Goal: Find contact information: Find contact information

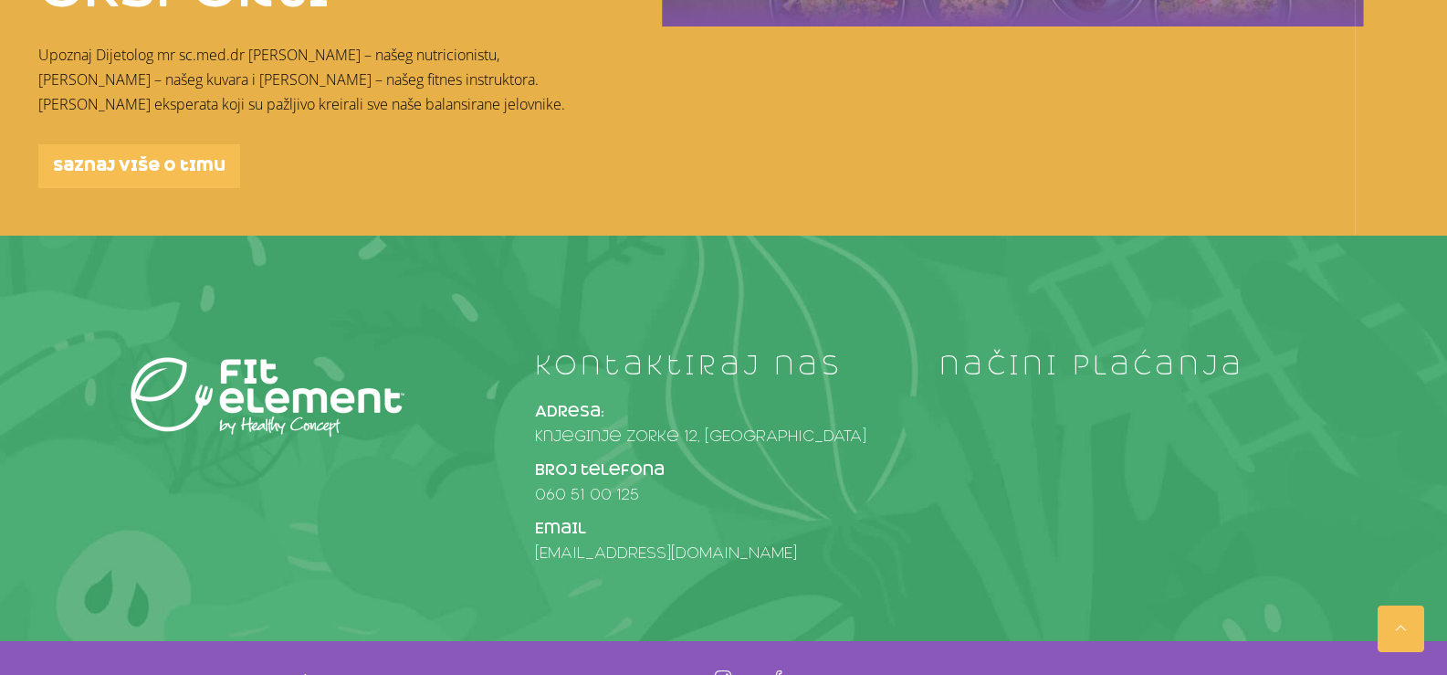
scroll to position [3336, 0]
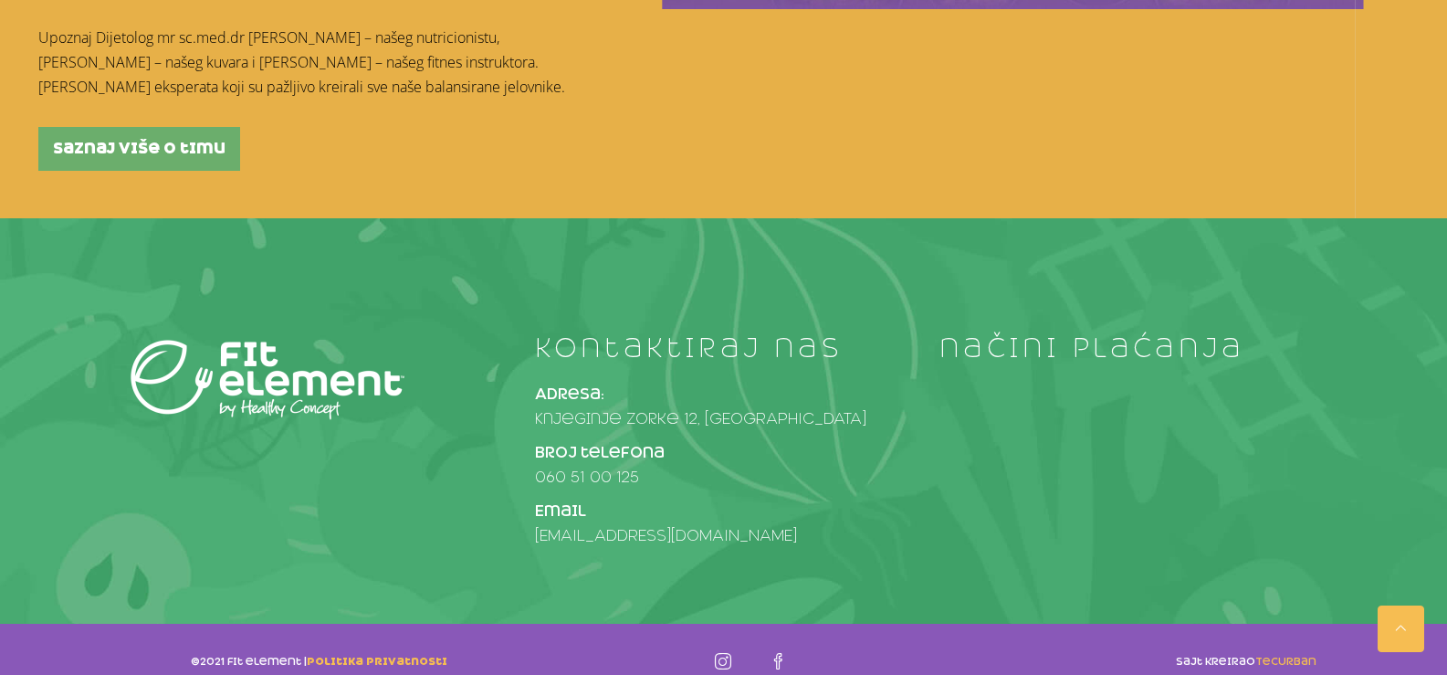
click at [173, 142] on span "saznaj više o timu" at bounding box center [139, 149] width 173 height 15
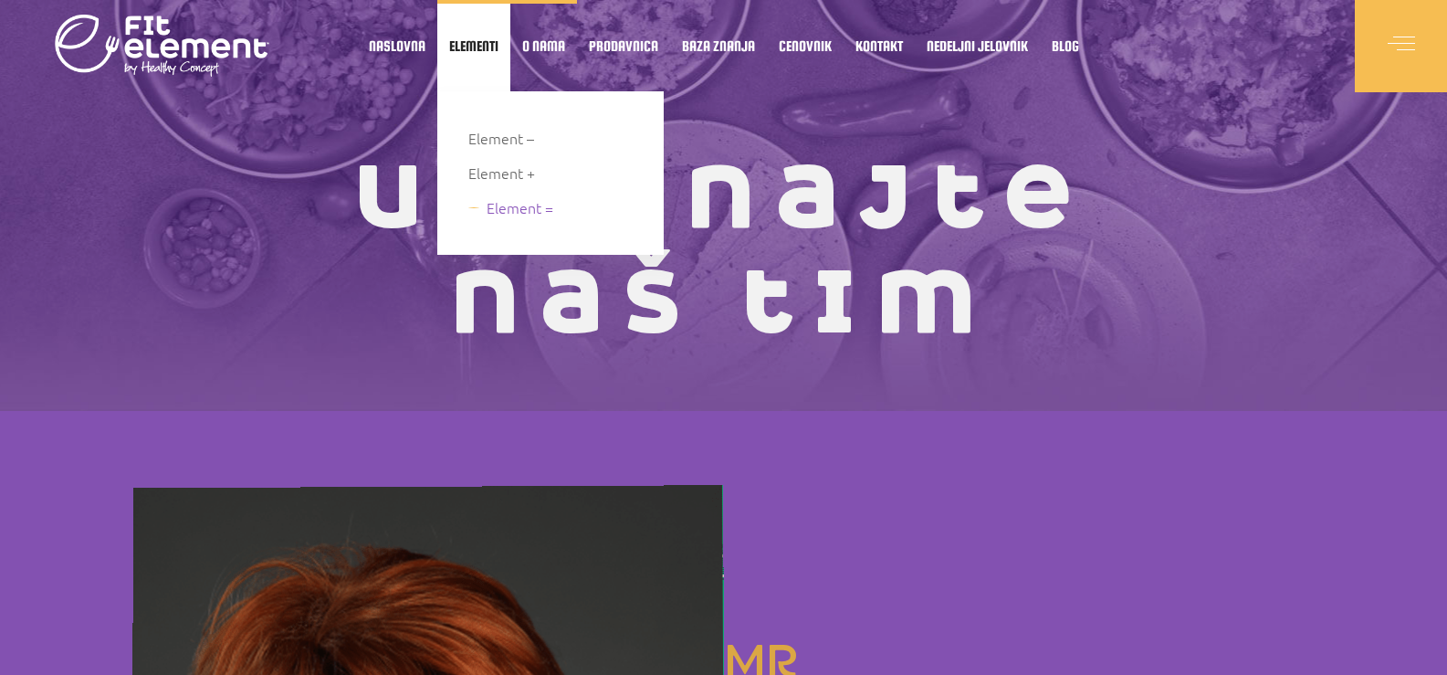
click at [509, 203] on span "Element =" at bounding box center [520, 207] width 67 height 25
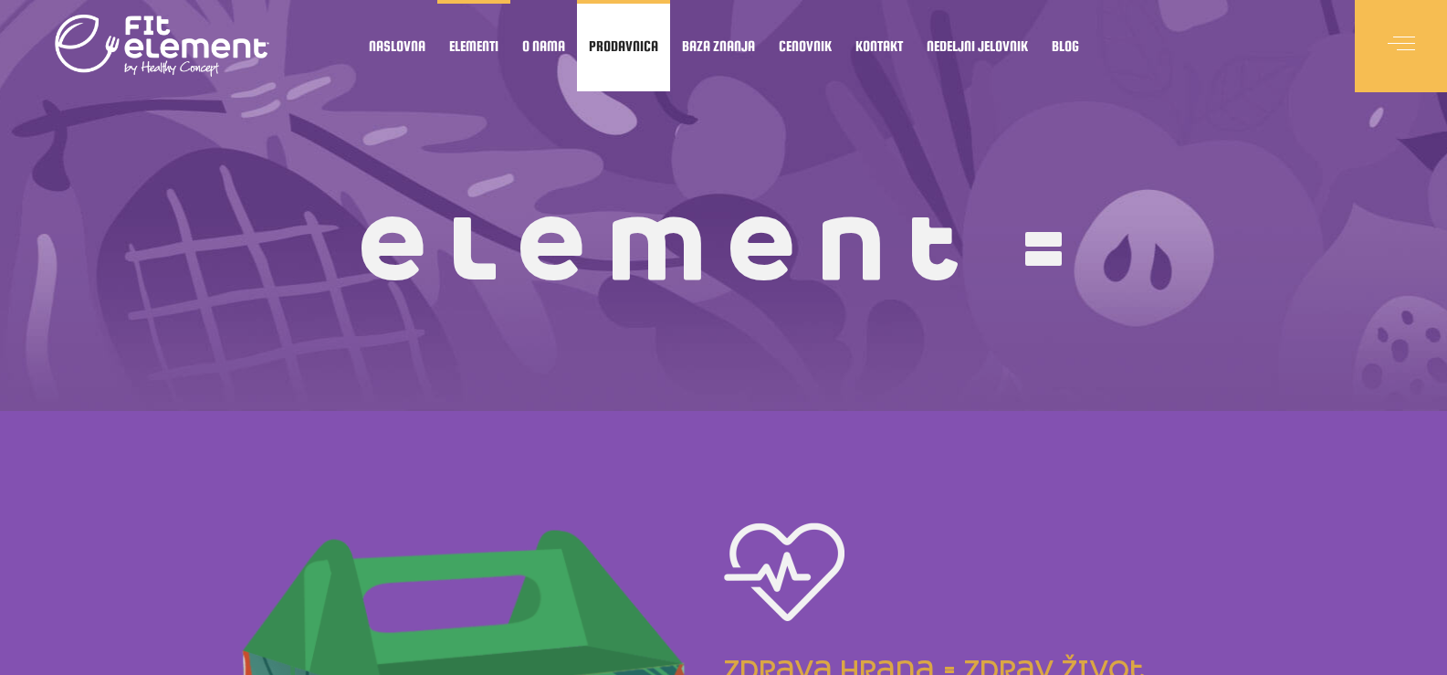
click at [616, 41] on span "Prodavnica" at bounding box center [623, 45] width 69 height 9
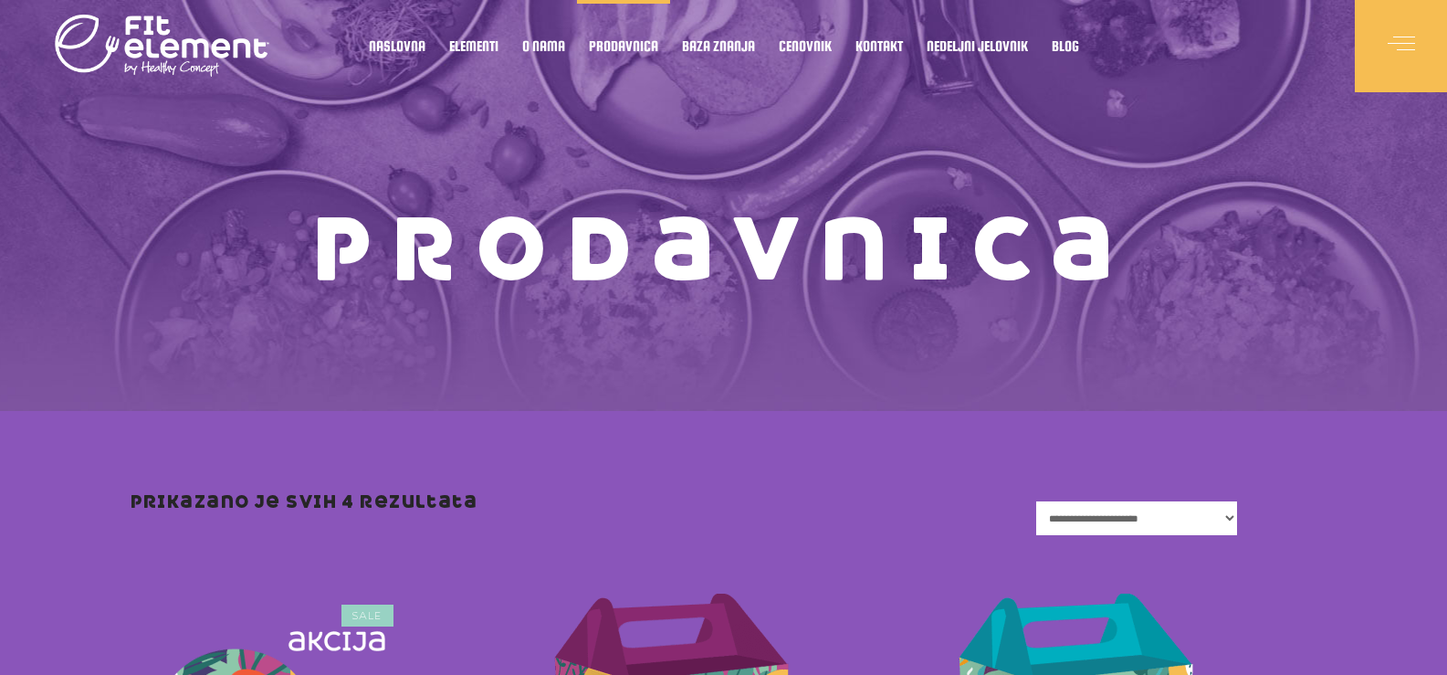
click at [1237, 519] on select "**********" at bounding box center [1136, 518] width 201 height 34
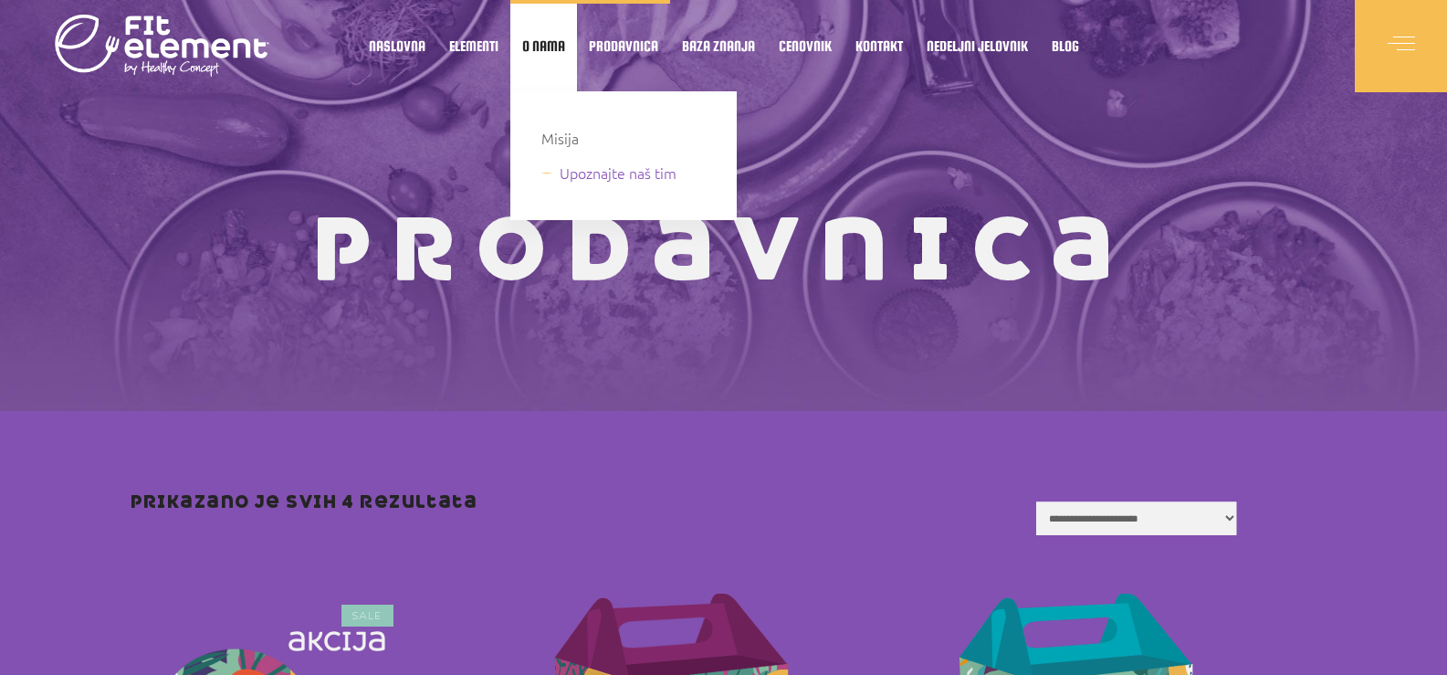
click at [574, 176] on span "Upoznajte naš tim" at bounding box center [618, 173] width 117 height 25
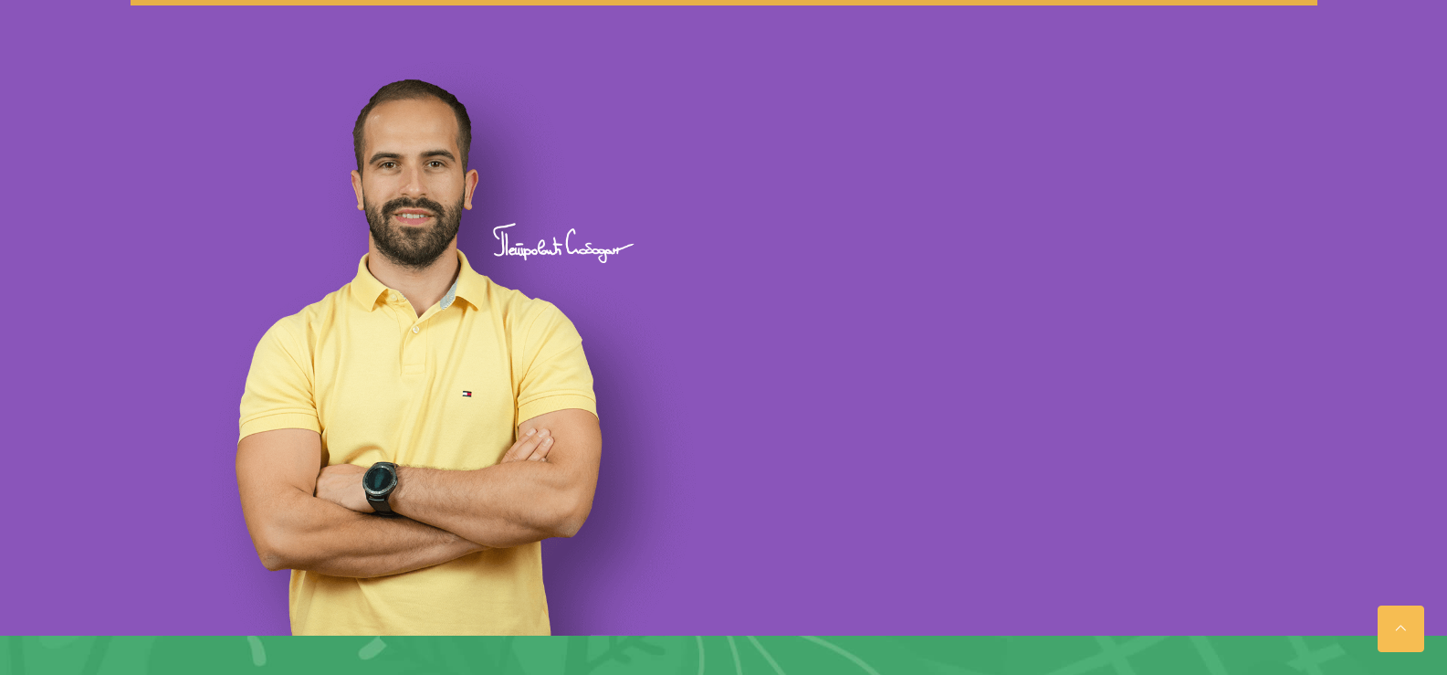
scroll to position [2288, 0]
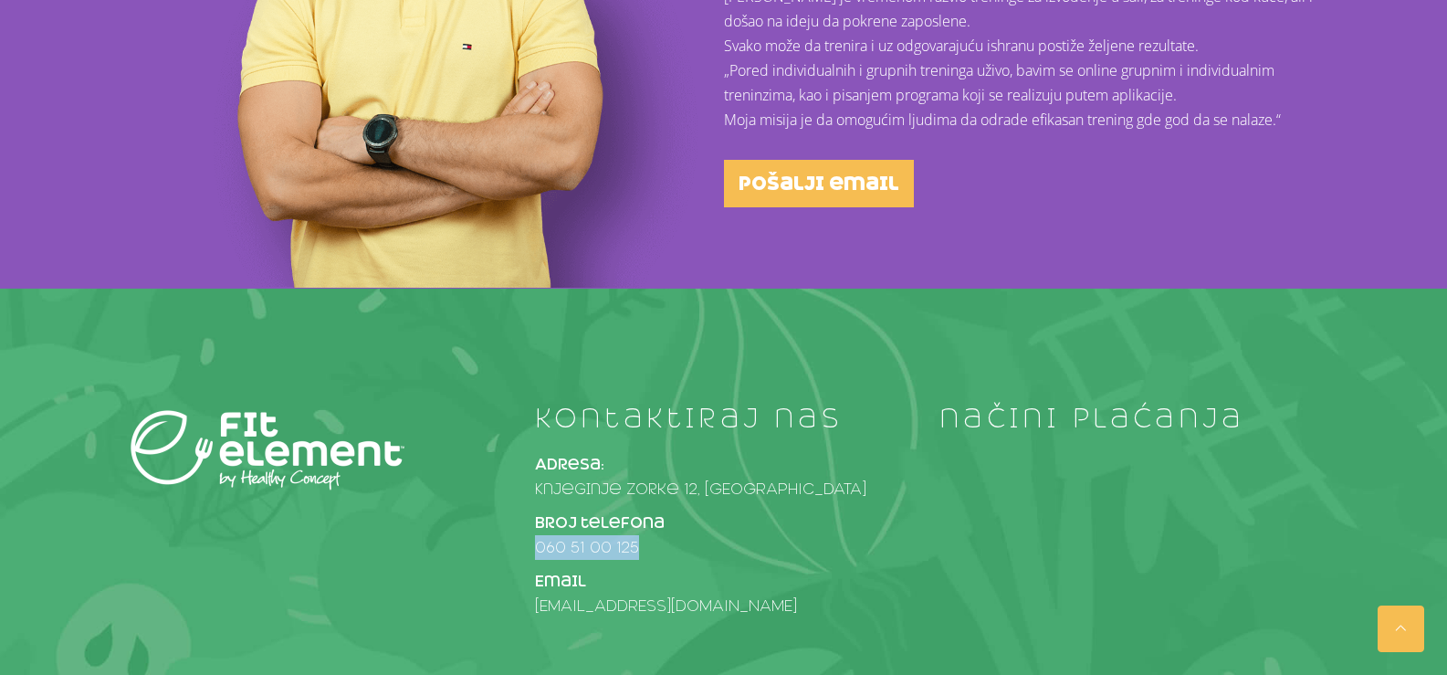
drag, startPoint x: 529, startPoint y: 441, endPoint x: 651, endPoint y: 448, distance: 122.6
click at [651, 448] on div "kontaktiraj nas Adresa: [STREET_ADDRESS] telefona [PHONE_NUMBER] Email [EMAIL_A…" at bounding box center [723, 516] width 405 height 224
copy link "060 51 00 125"
